Goal: Task Accomplishment & Management: Manage account settings

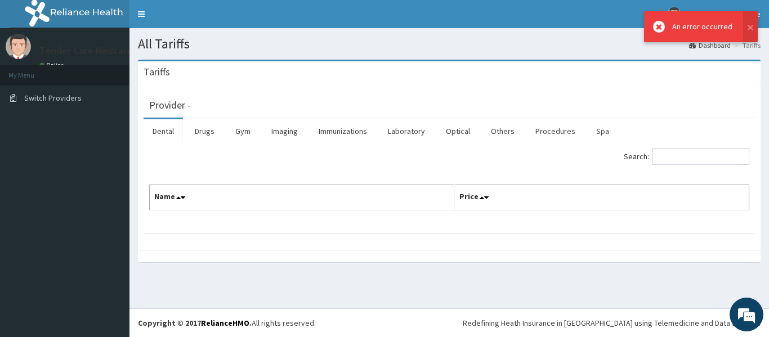
click at [665, 26] on icon at bounding box center [659, 27] width 12 height 12
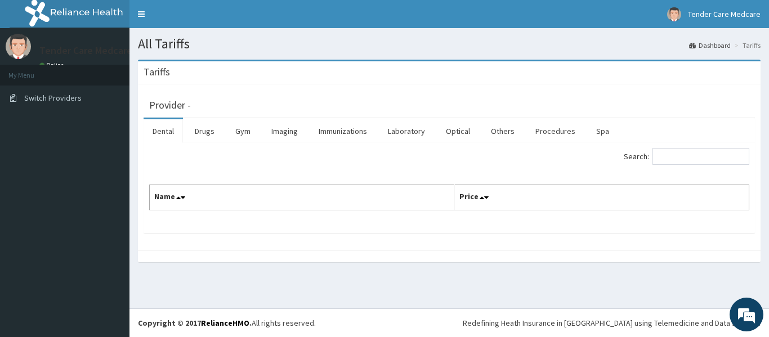
click at [706, 43] on link "Dashboard" at bounding box center [710, 46] width 42 height 10
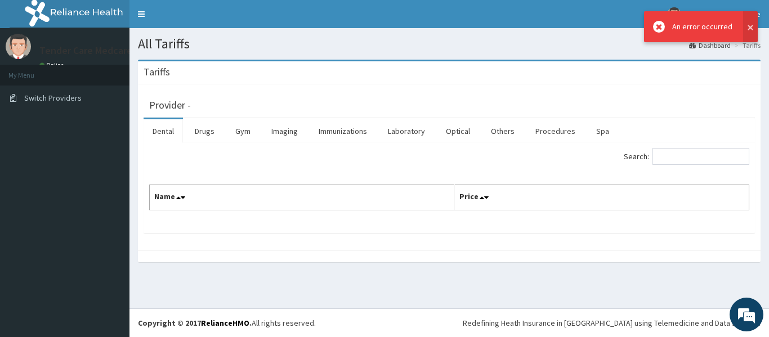
click at [746, 26] on button at bounding box center [750, 26] width 15 height 31
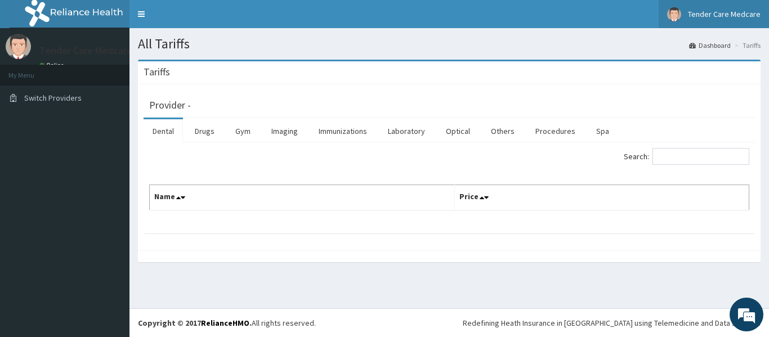
click at [689, 14] on link "Tender Care Medcare" at bounding box center [714, 14] width 110 height 28
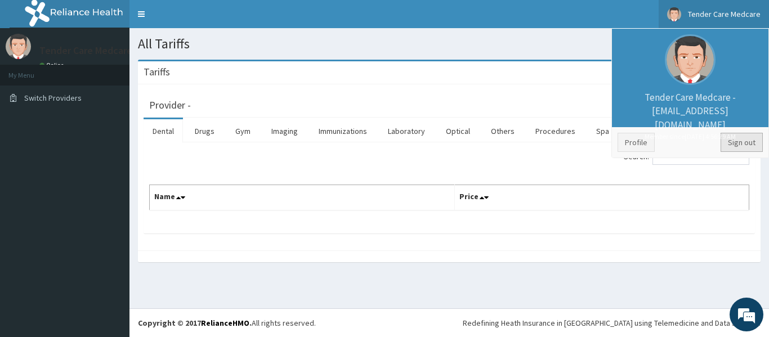
click at [736, 137] on link "Sign out" at bounding box center [742, 142] width 42 height 19
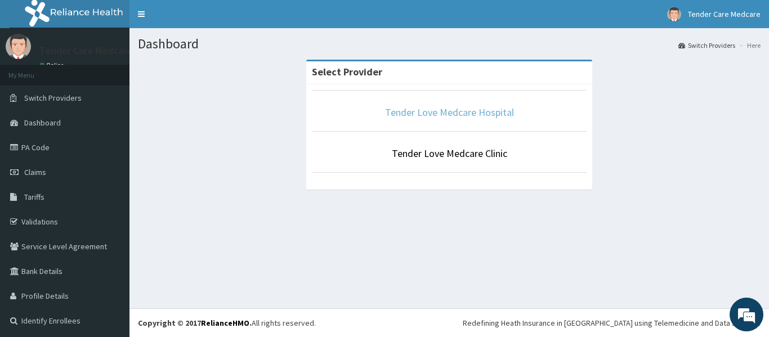
click at [441, 110] on link "Tender Love Medcare Hospital" at bounding box center [449, 112] width 129 height 13
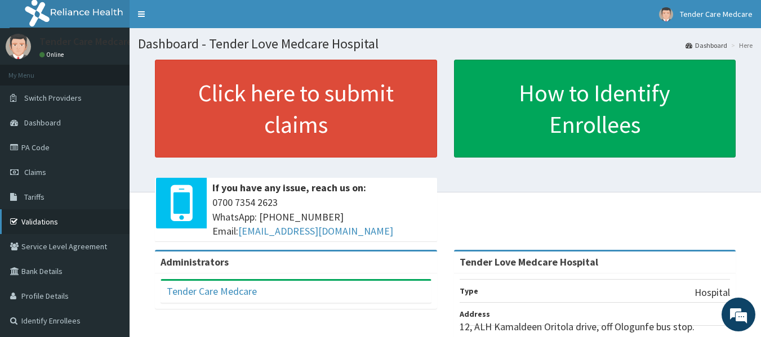
click at [33, 216] on link "Validations" at bounding box center [65, 221] width 130 height 25
